Goal: Communication & Community: Answer question/provide support

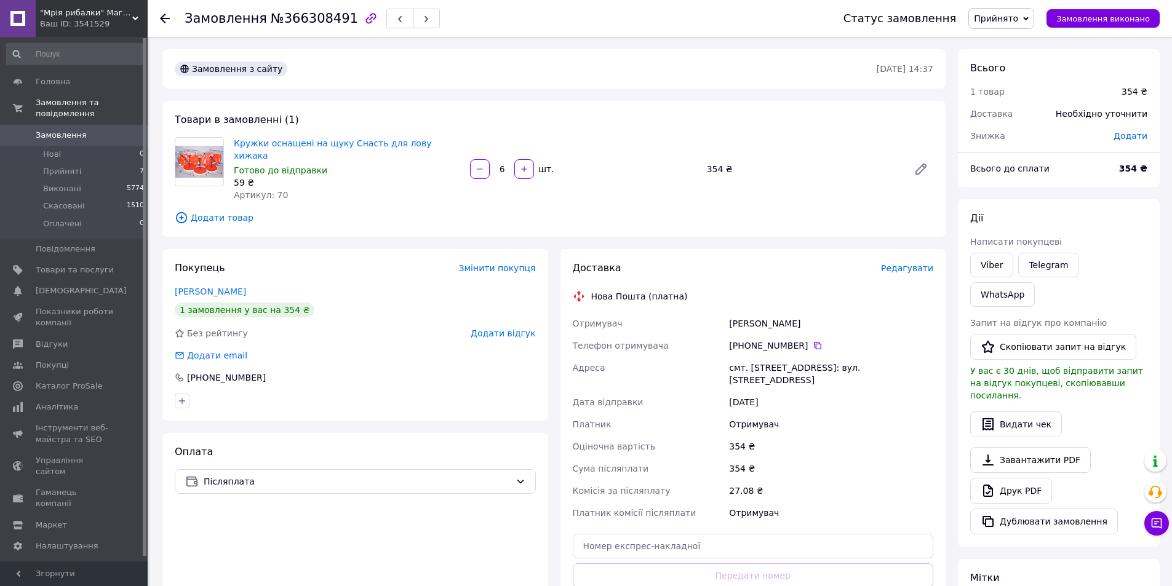
click at [136, 16] on icon at bounding box center [135, 18] width 6 height 6
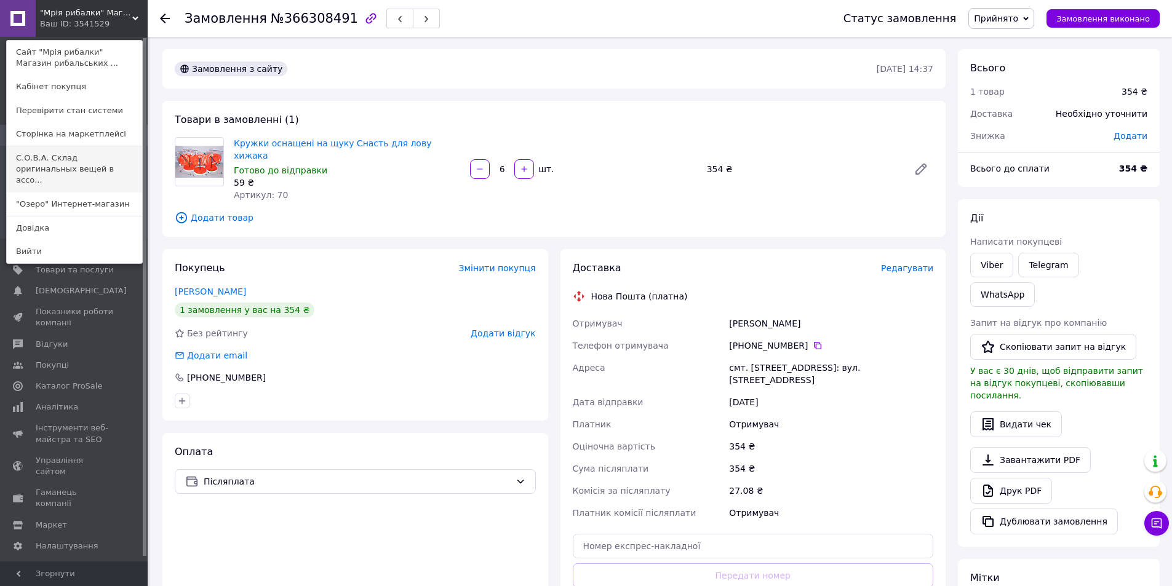
click at [92, 159] on link "С.О.В.А. Склад оригинальных вещей в ассо..." at bounding box center [74, 169] width 135 height 46
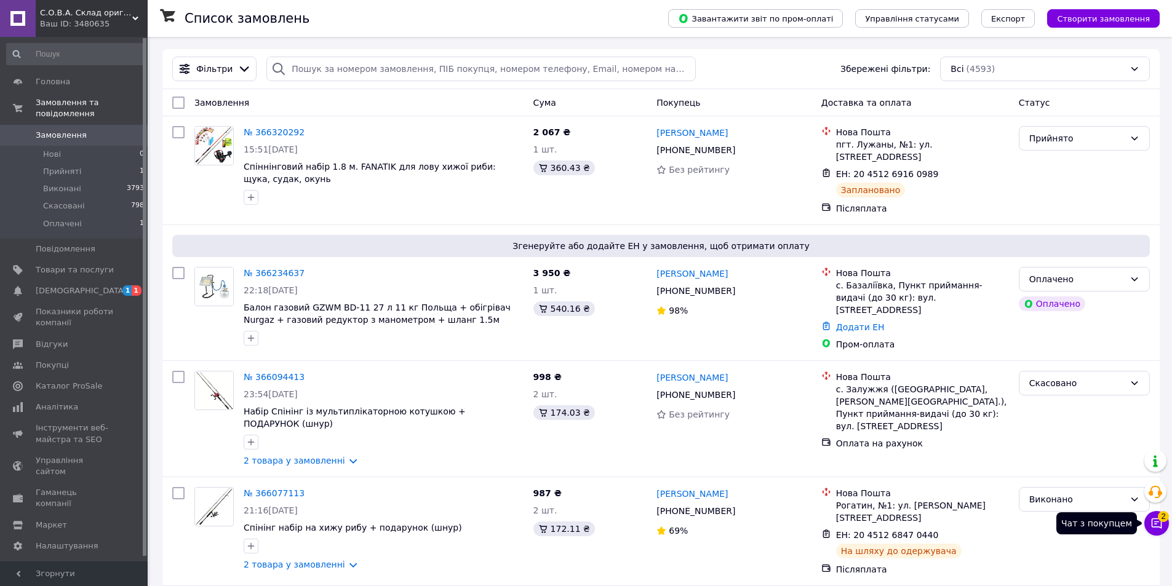
click at [1161, 525] on icon at bounding box center [1157, 524] width 10 height 10
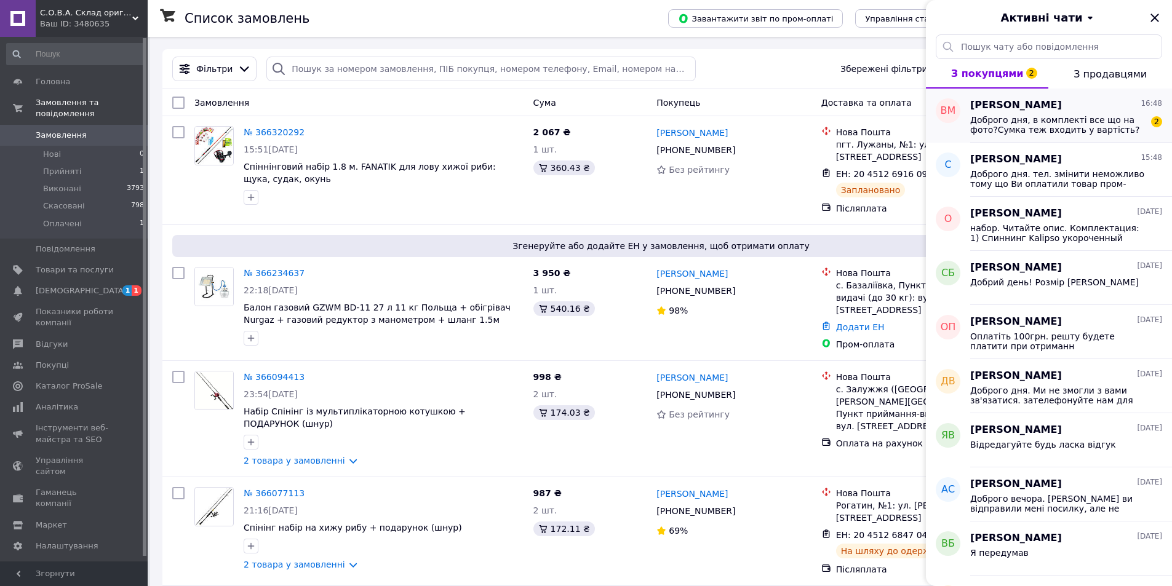
click at [1033, 116] on span "Доброго дня, в комплекті все що на фото?Сумка теж входить у вартість?" at bounding box center [1057, 125] width 175 height 20
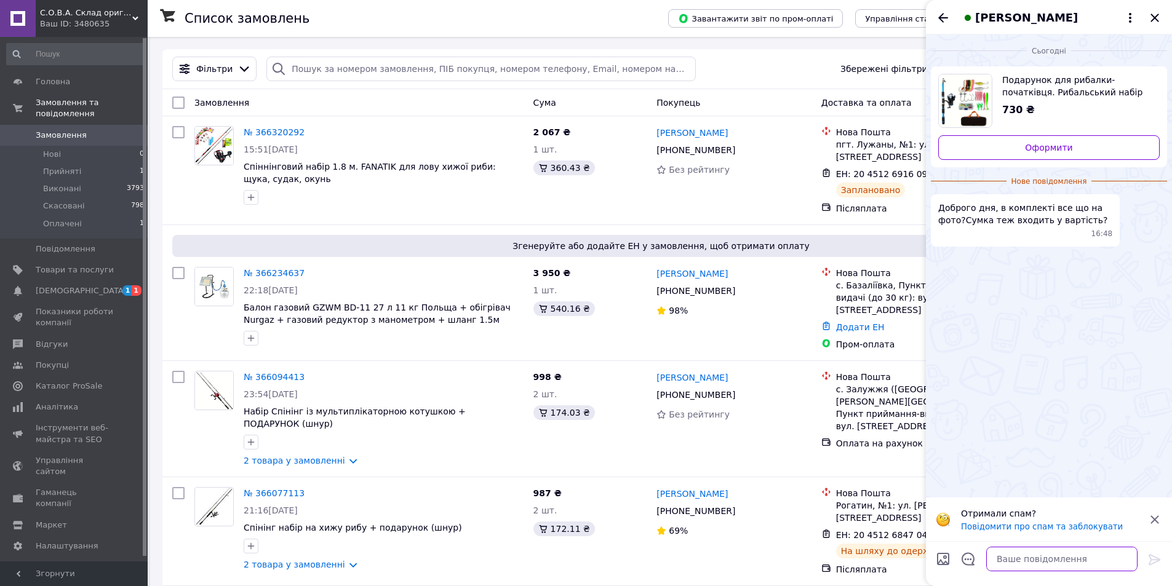
click at [1031, 556] on textarea at bounding box center [1061, 559] width 151 height 25
click at [1011, 562] on textarea "Вітаю. так все як на фото і вописі" at bounding box center [1050, 559] width 176 height 25
click at [1084, 561] on textarea "Вітаю. так, все як на фото і вописі" at bounding box center [1050, 559] width 176 height 25
type textarea "Вітаю. так, все як на фото і в описі"
click at [1152, 561] on icon at bounding box center [1155, 560] width 15 height 15
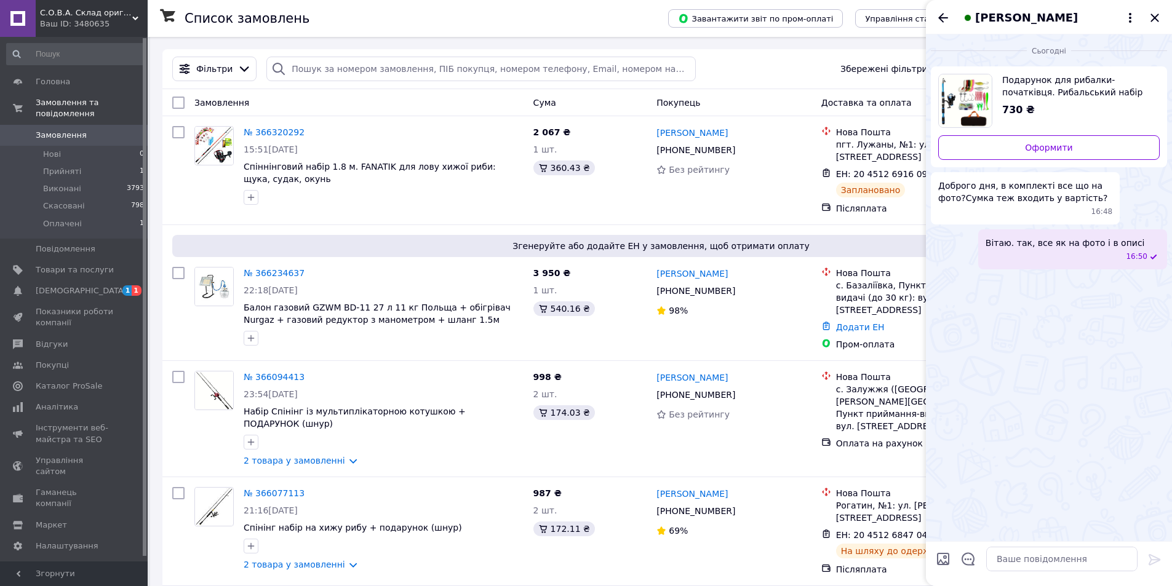
click at [1027, 84] on span "Подарунок для рибалки-початківця. Рибальський набір" at bounding box center [1076, 86] width 148 height 25
click at [1041, 565] on textarea at bounding box center [1061, 559] width 151 height 25
paste textarea "Комплектация: 1)Спиннинг телескопический 1.8м 2)Катушка FD200 3)Леска 100 м (на…"
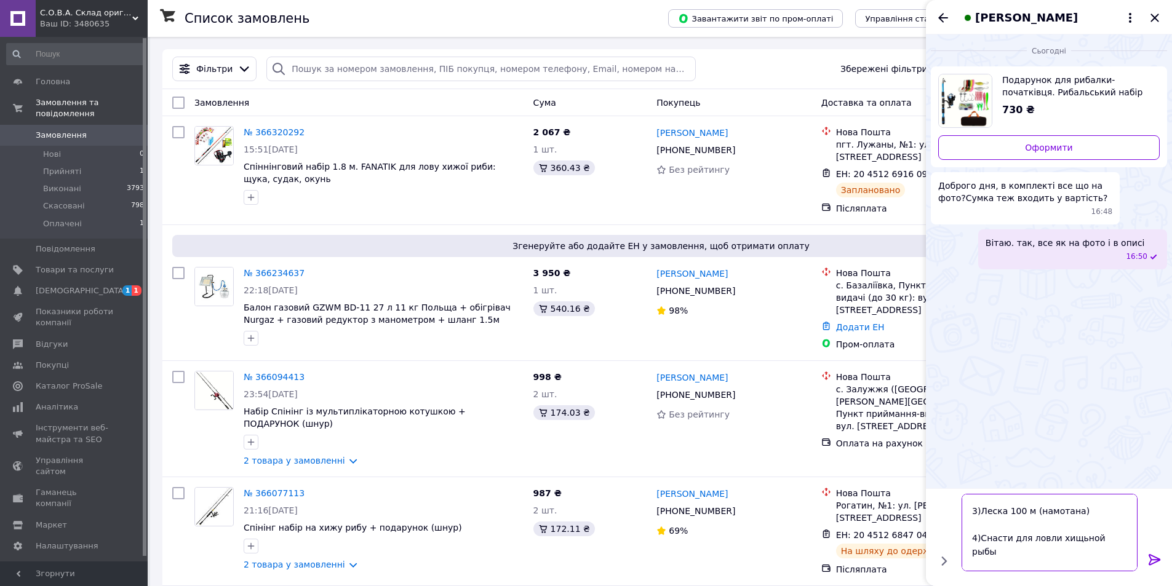
scroll to position [82, 0]
click at [1094, 546] on textarea "Комплектация: 1)Спиннинг телескопический 1.8м 2)Катушка FD200 3)Леска 100 м (на…" at bounding box center [1050, 526] width 176 height 91
type textarea "Комплектация: 1)Спиннинг телескопический 1.8м 2)Катушка FD200 3)Леска 100 м (на…"
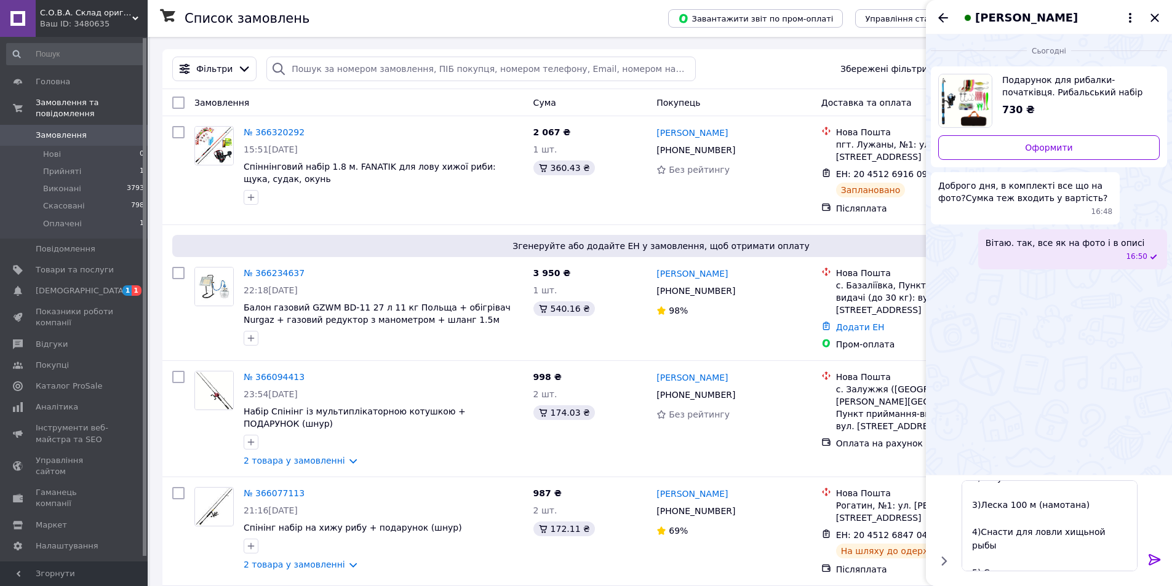
click at [1156, 559] on icon at bounding box center [1155, 560] width 15 height 15
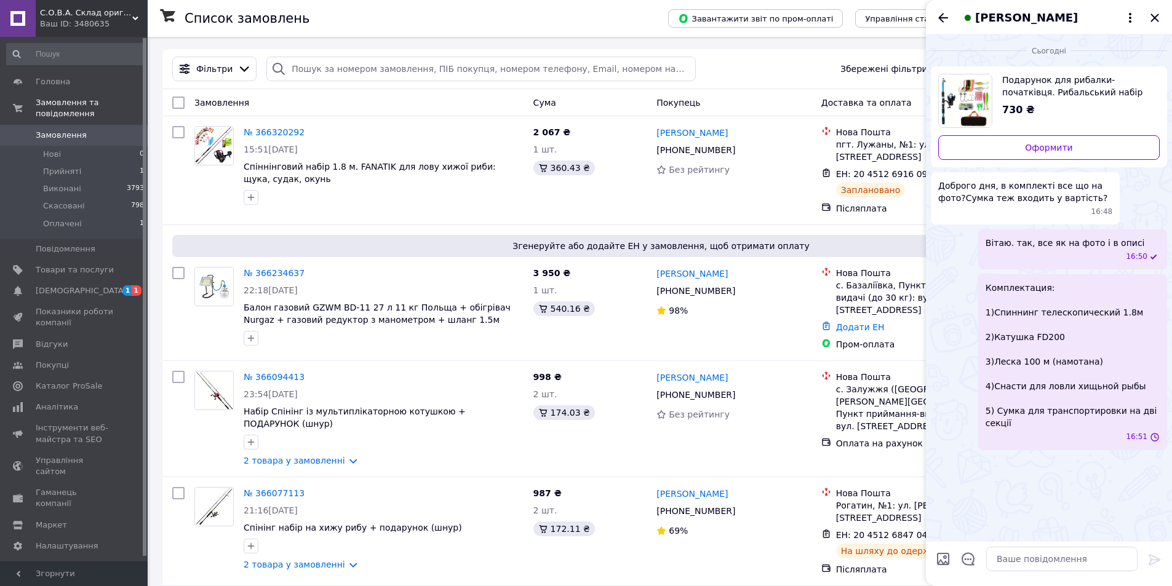
scroll to position [0, 0]
drag, startPoint x: 1128, startPoint y: 341, endPoint x: 1137, endPoint y: 353, distance: 15.0
click at [1137, 353] on span "Комплектация: 1)Спиннинг телескопический 1.8м 2)Катушка FD200 3)Леска 100 м (на…" at bounding box center [1073, 356] width 174 height 148
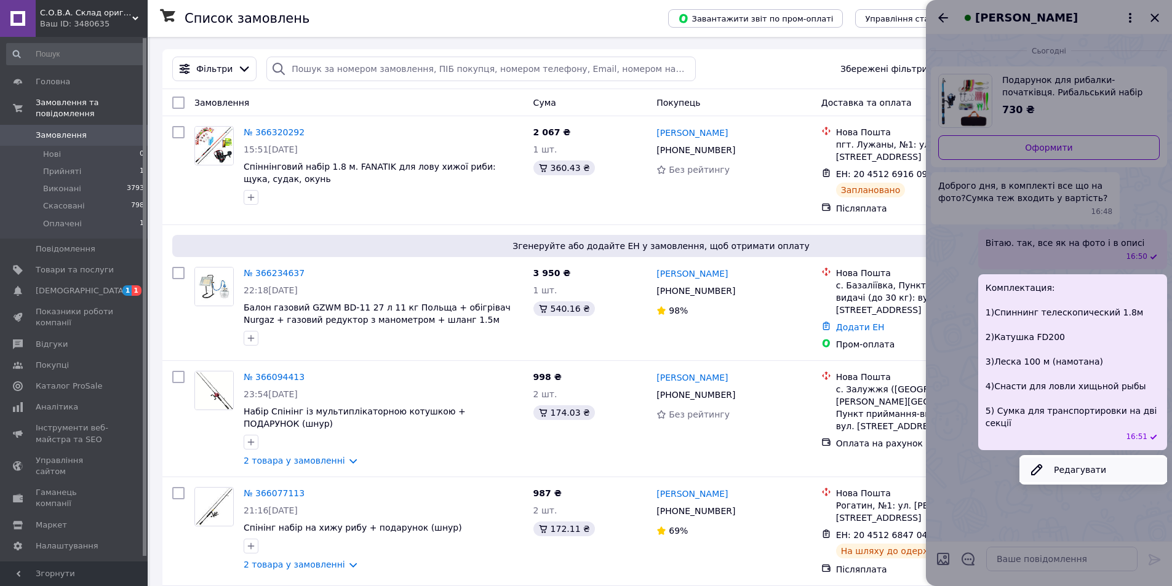
click at [1082, 458] on button "Редагувати" at bounding box center [1094, 470] width 148 height 25
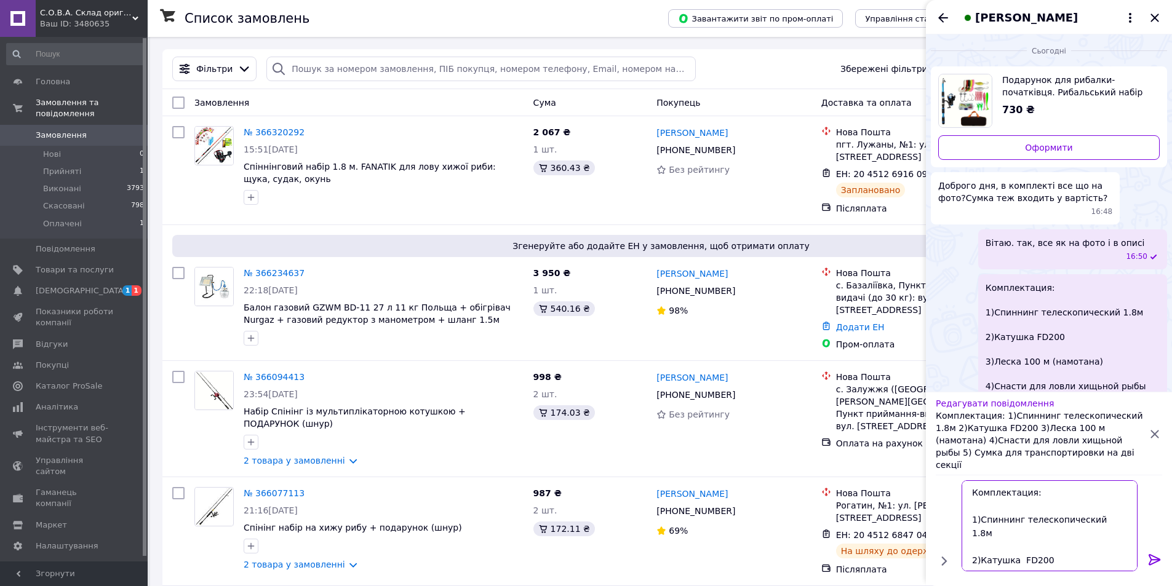
drag, startPoint x: 1119, startPoint y: 518, endPoint x: 972, endPoint y: 489, distance: 150.6
click at [972, 489] on textarea "Комплектация: 1)Спиннинг телескопический 1.8м 2)Катушка FD200 3)Леска 100 м (на…" at bounding box center [1050, 526] width 176 height 91
paste textarea "ія: 1)Спінінг телескопічний 1.8м 2) Котушка FD200 3) Жилка 100 м (намотана) 4)С…"
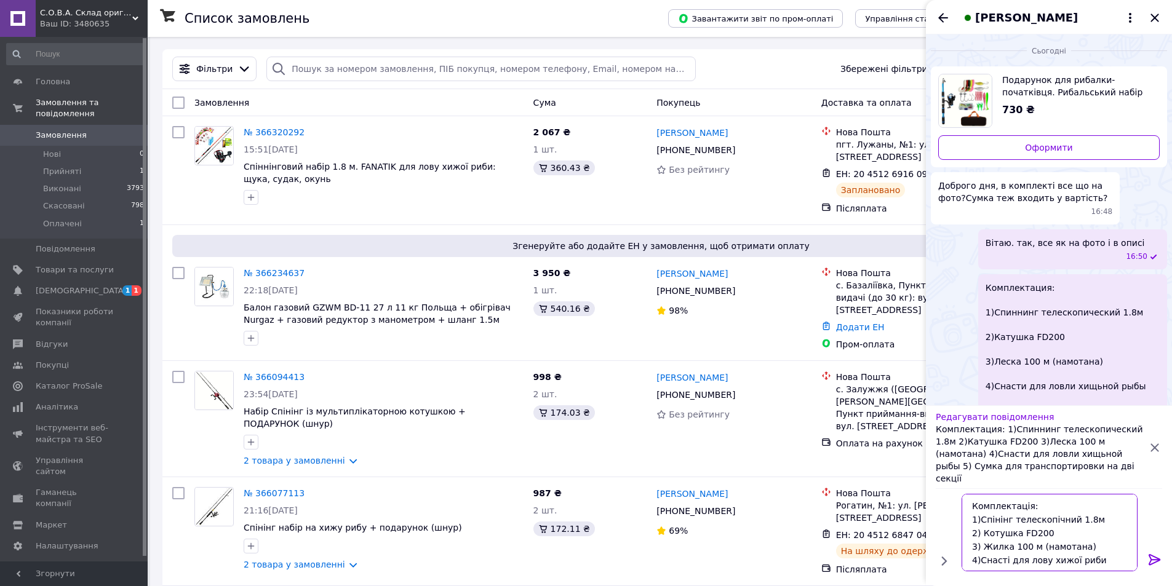
scroll to position [42, 0]
click at [971, 544] on textarea "Комплектація: 1)Спінінг телескопічний 1.8м 2) Котушка FD200 3) Жилка 100 м (нам…" at bounding box center [1050, 533] width 176 height 78
type textarea "Комплектація: 1)Спінінг телескопічний 1.8м 2) Котушка FD200 3) Жилка 100 м (нам…"
click at [1149, 559] on icon at bounding box center [1155, 560] width 15 height 15
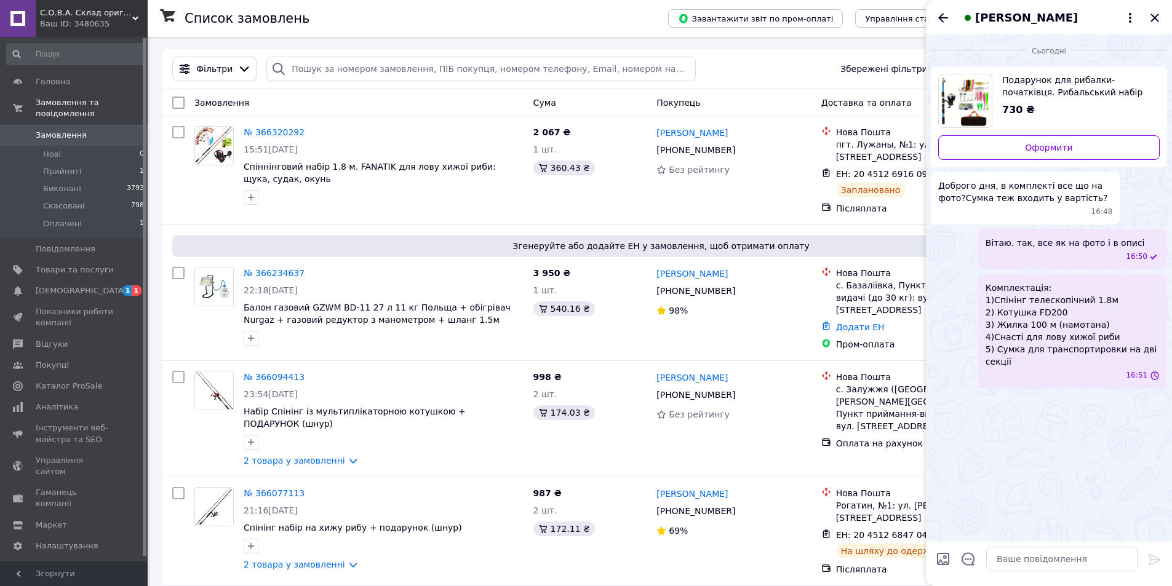
scroll to position [0, 0]
click at [136, 15] on icon at bounding box center [135, 18] width 6 height 6
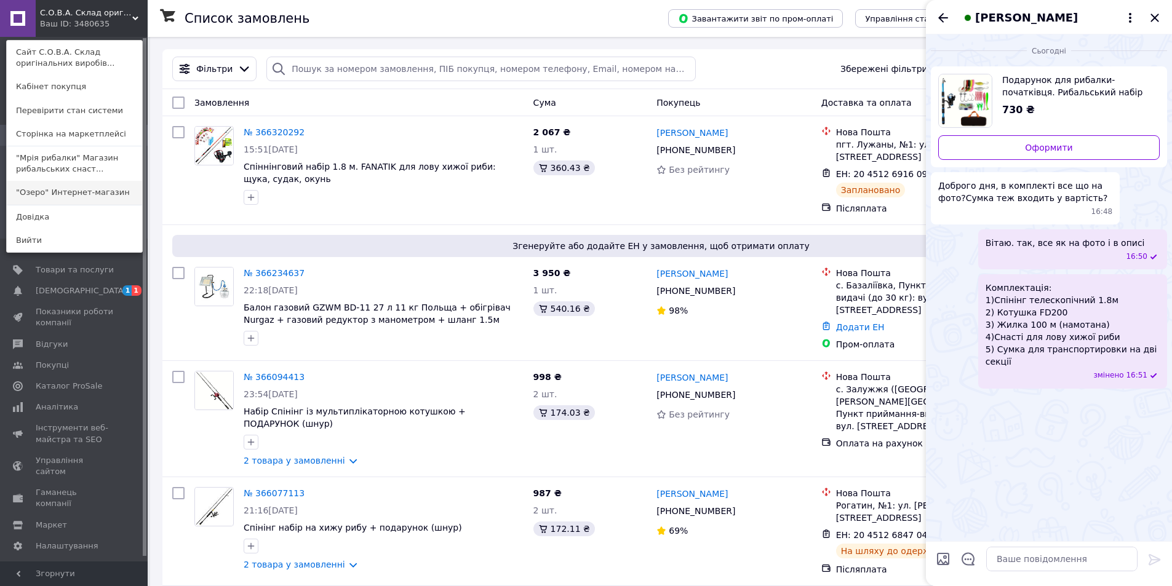
click at [86, 196] on link ""Озеро" Интернет-магазин" at bounding box center [74, 192] width 135 height 23
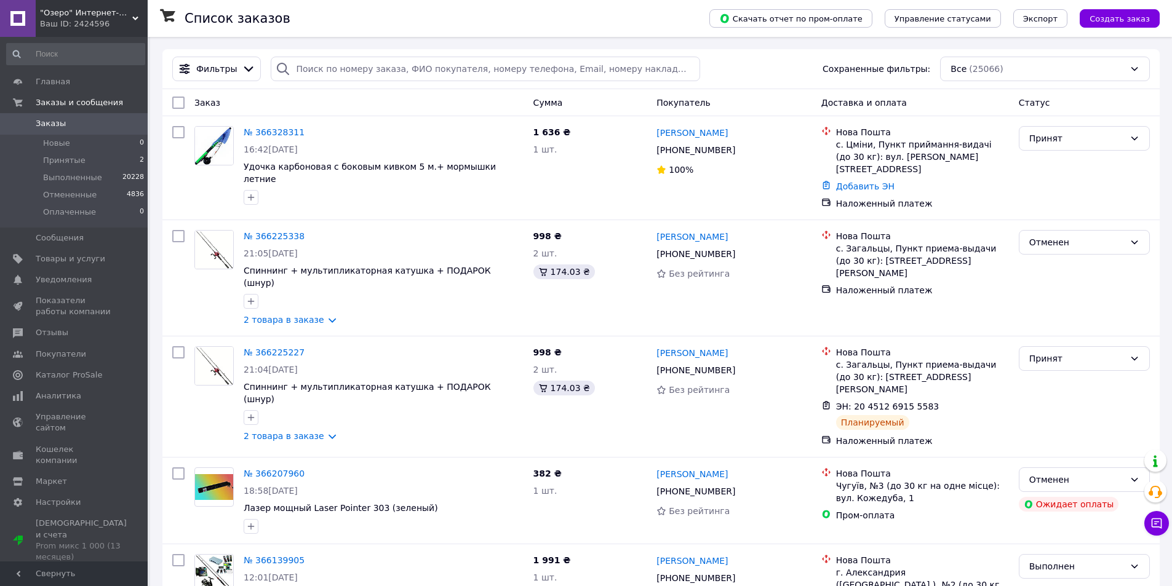
click at [135, 15] on icon at bounding box center [135, 18] width 6 height 6
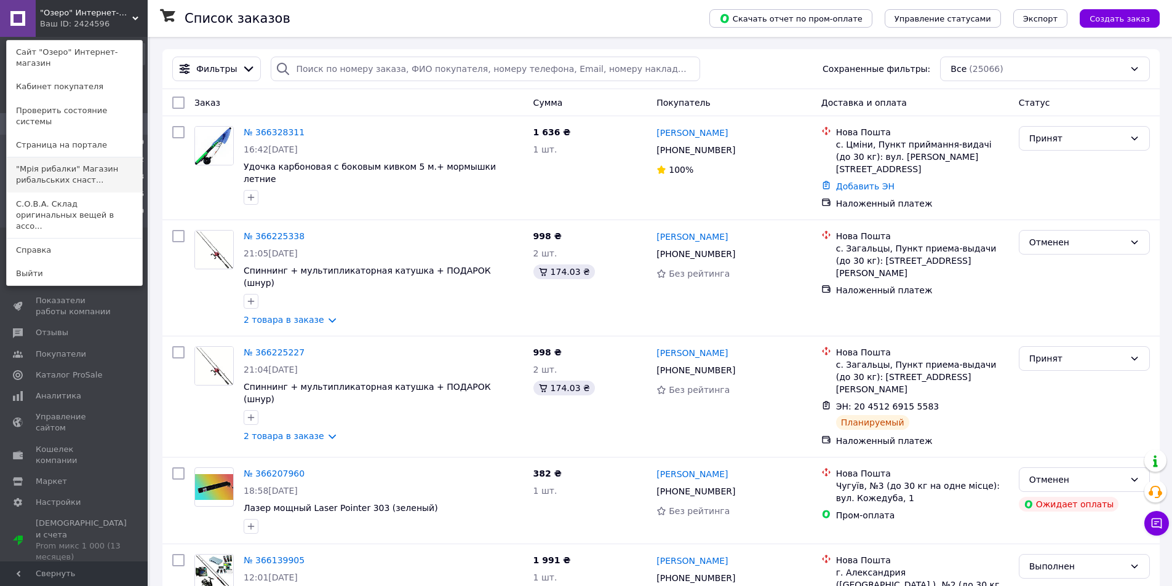
click at [91, 159] on link ""Мрія рибалки" Магазин рибальських снаст..." at bounding box center [74, 175] width 135 height 34
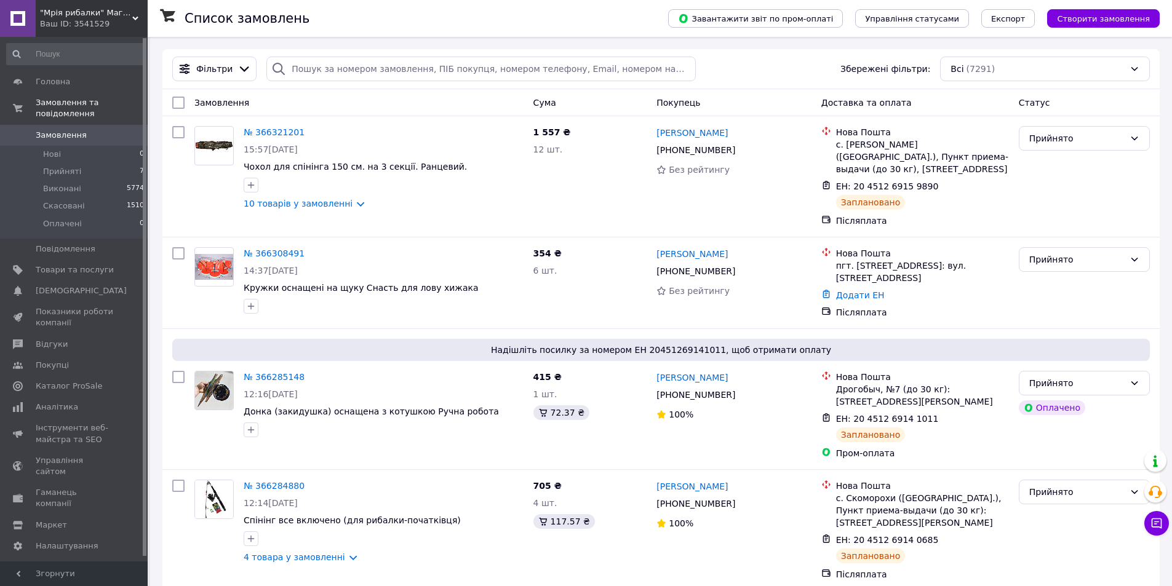
click at [134, 17] on use at bounding box center [135, 19] width 6 height 4
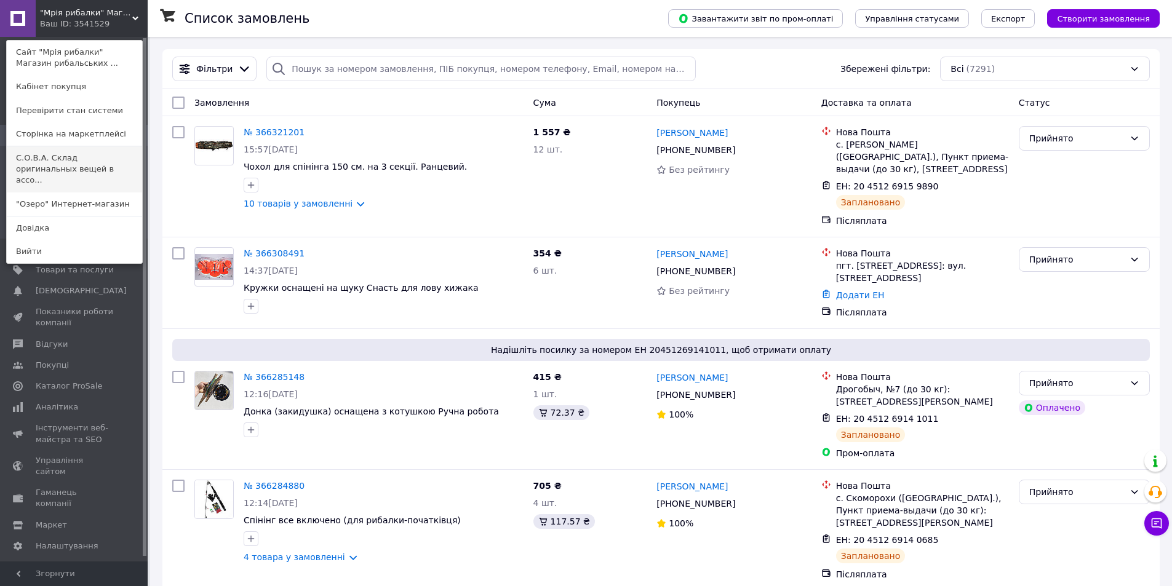
click at [75, 158] on link "С.О.В.А. Склад оригинальных вещей в ассо..." at bounding box center [74, 169] width 135 height 46
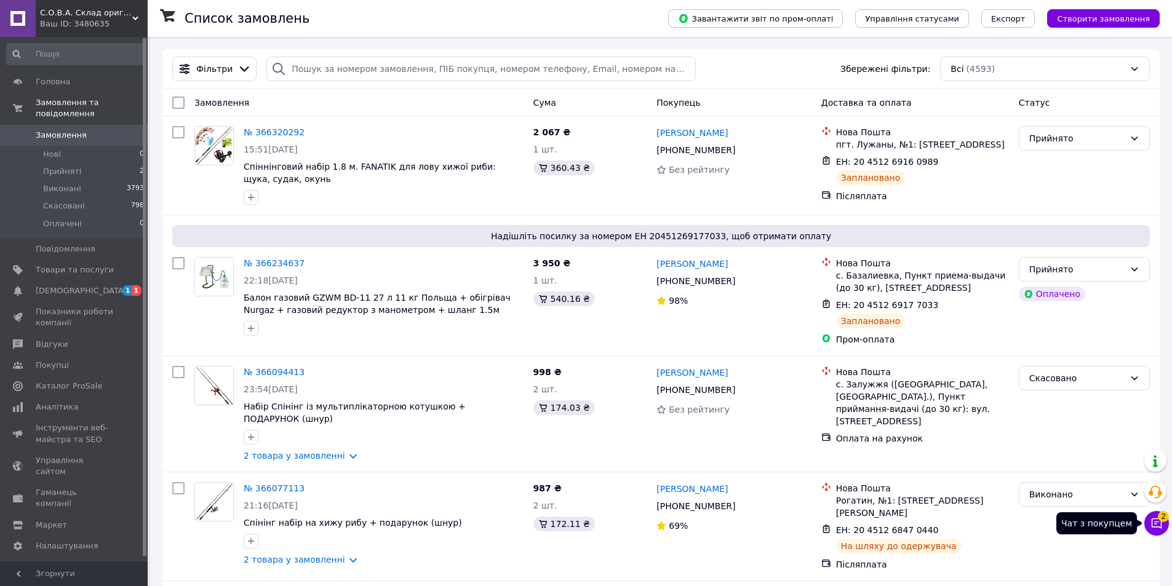
click at [1153, 524] on icon at bounding box center [1157, 524] width 10 height 10
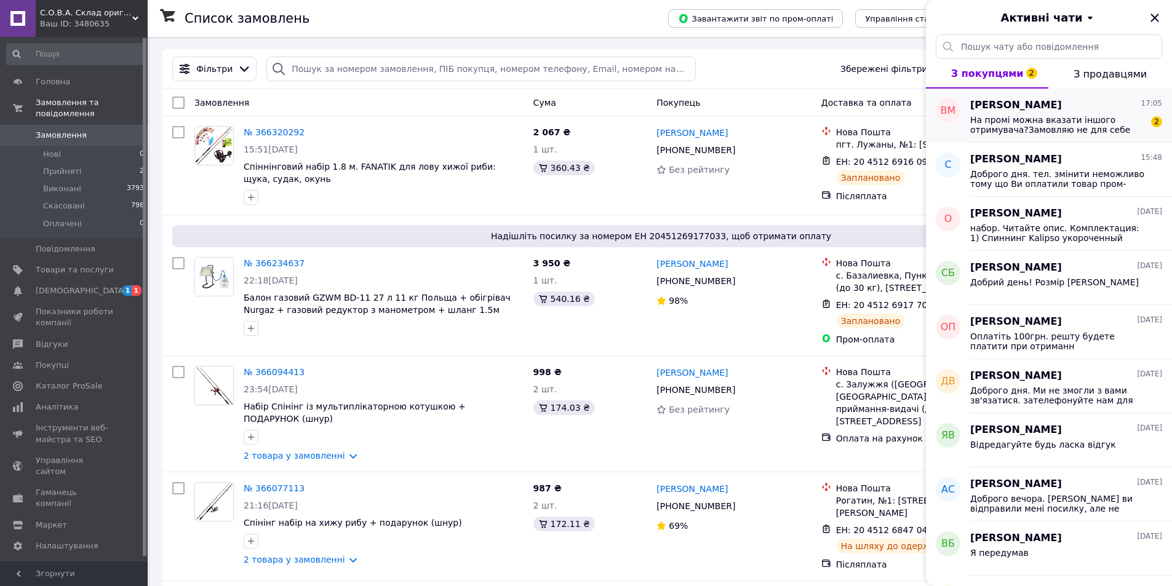
click at [1079, 125] on span "На промі можна вказати іншого отримувача?Замовляю не для себе" at bounding box center [1057, 125] width 175 height 20
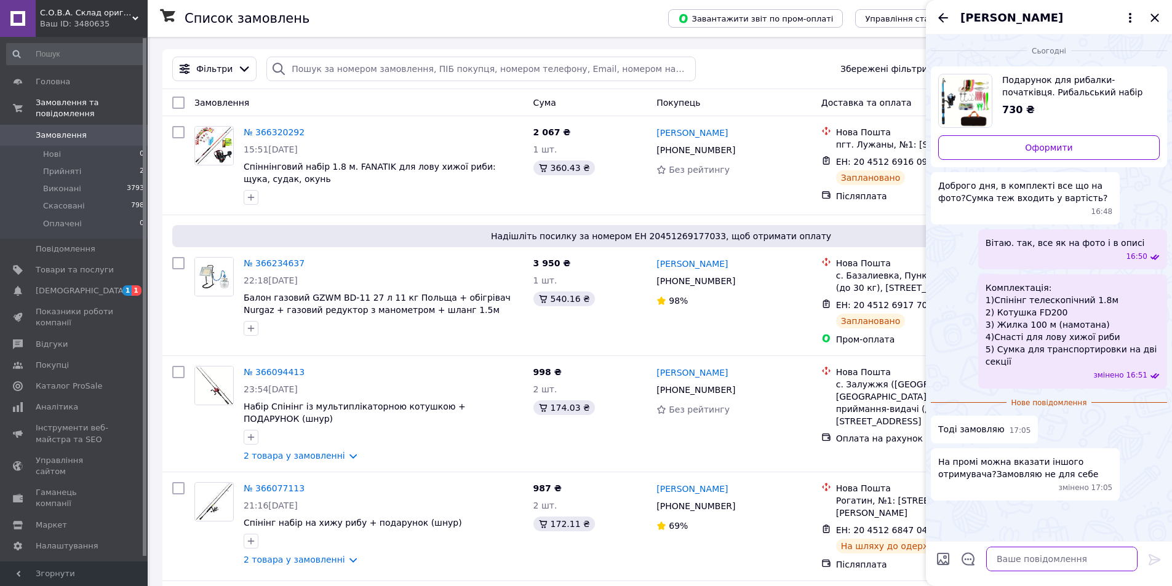
click at [1018, 564] on textarea at bounding box center [1061, 559] width 151 height 25
type textarea "так"
click at [1152, 558] on icon at bounding box center [1155, 560] width 15 height 15
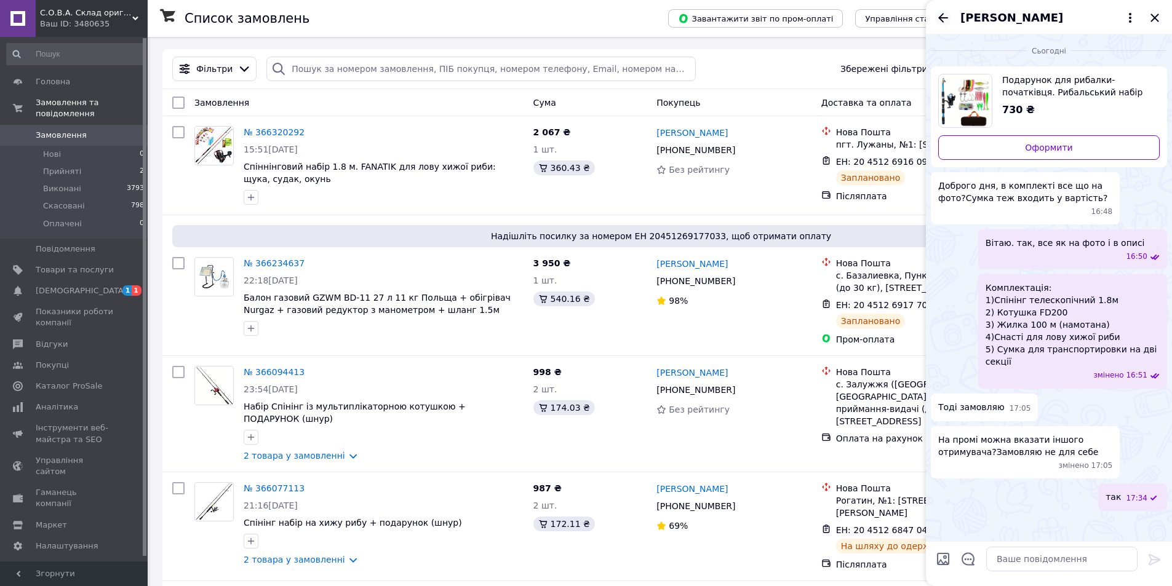
click at [943, 15] on icon "Назад" at bounding box center [943, 17] width 15 height 15
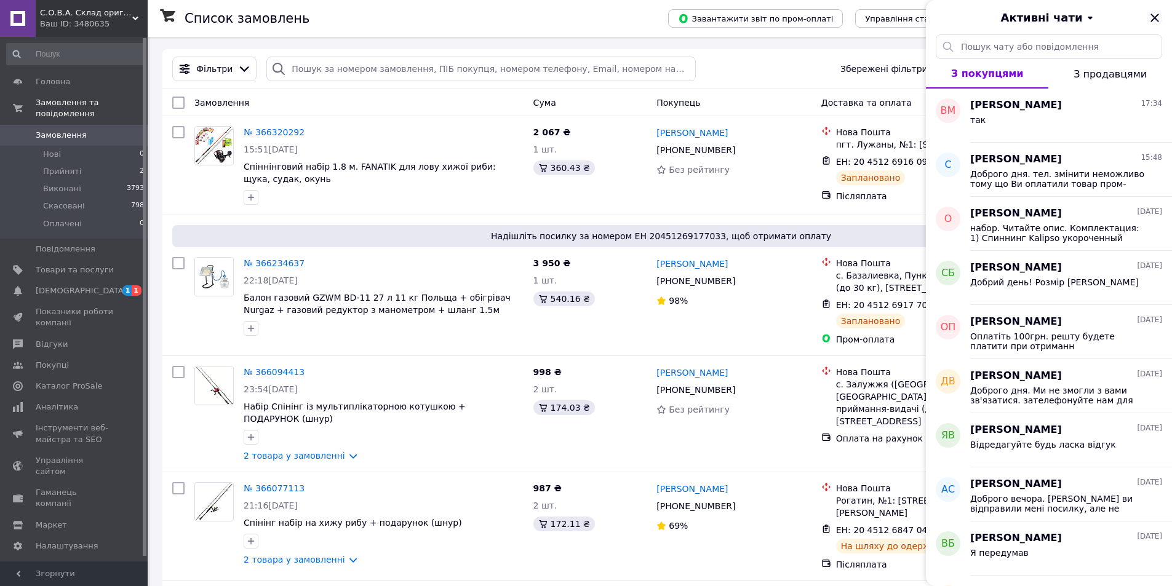
click at [1155, 16] on icon "Закрити" at bounding box center [1155, 17] width 15 height 15
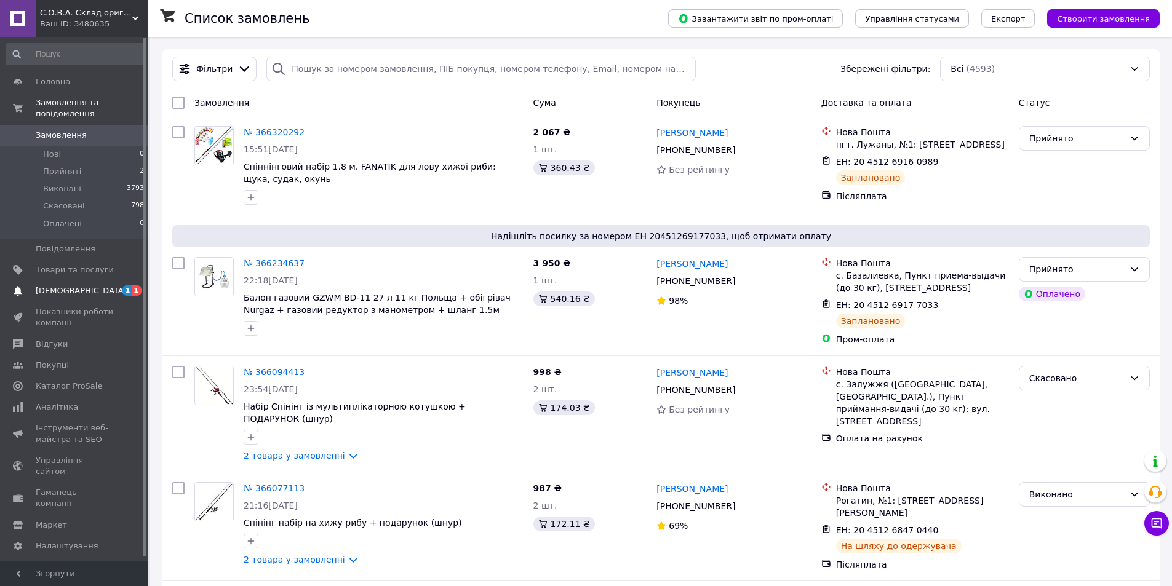
click at [67, 286] on span "[DEMOGRAPHIC_DATA]" at bounding box center [81, 291] width 91 height 11
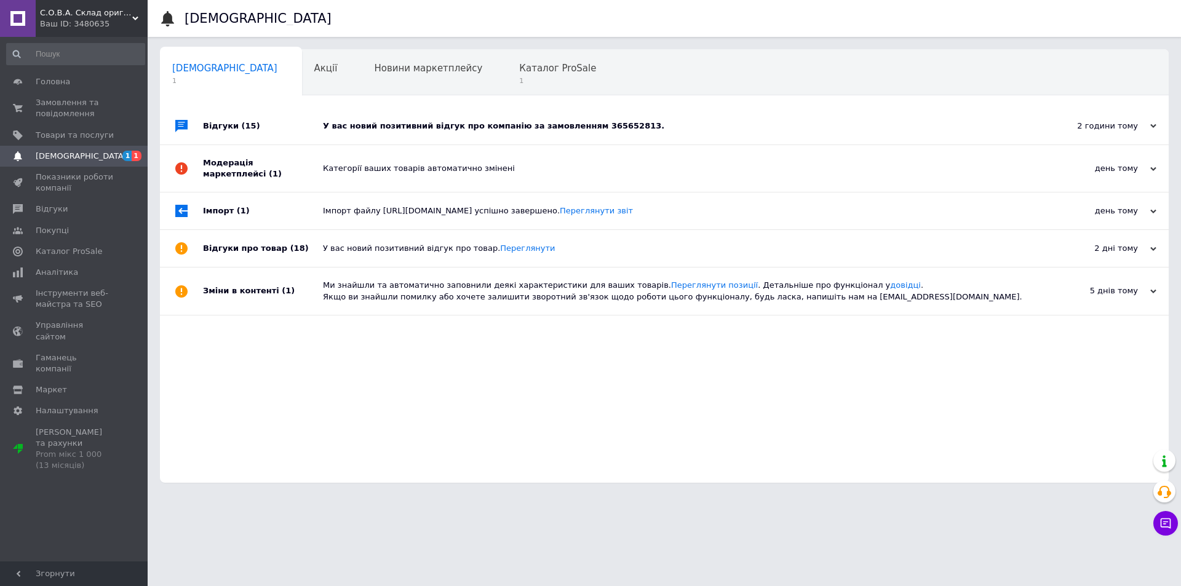
click at [522, 125] on div "У вас новий позитивний відгук про компанію за замовленням 365652813." at bounding box center [678, 126] width 711 height 11
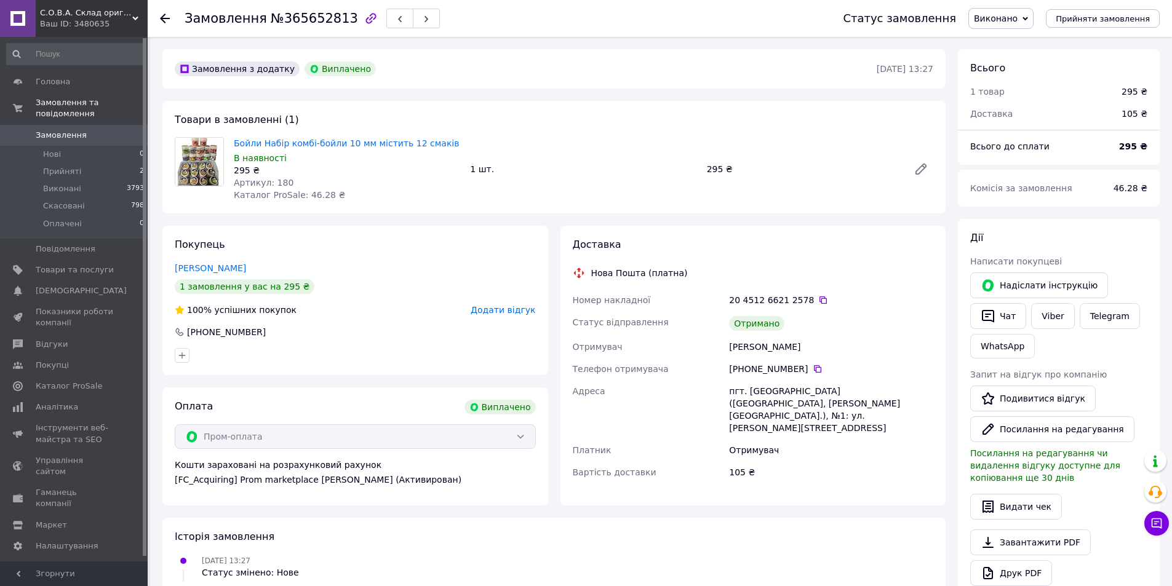
click at [54, 130] on span "Замовлення" at bounding box center [61, 135] width 51 height 11
